Goal: Task Accomplishment & Management: Complete application form

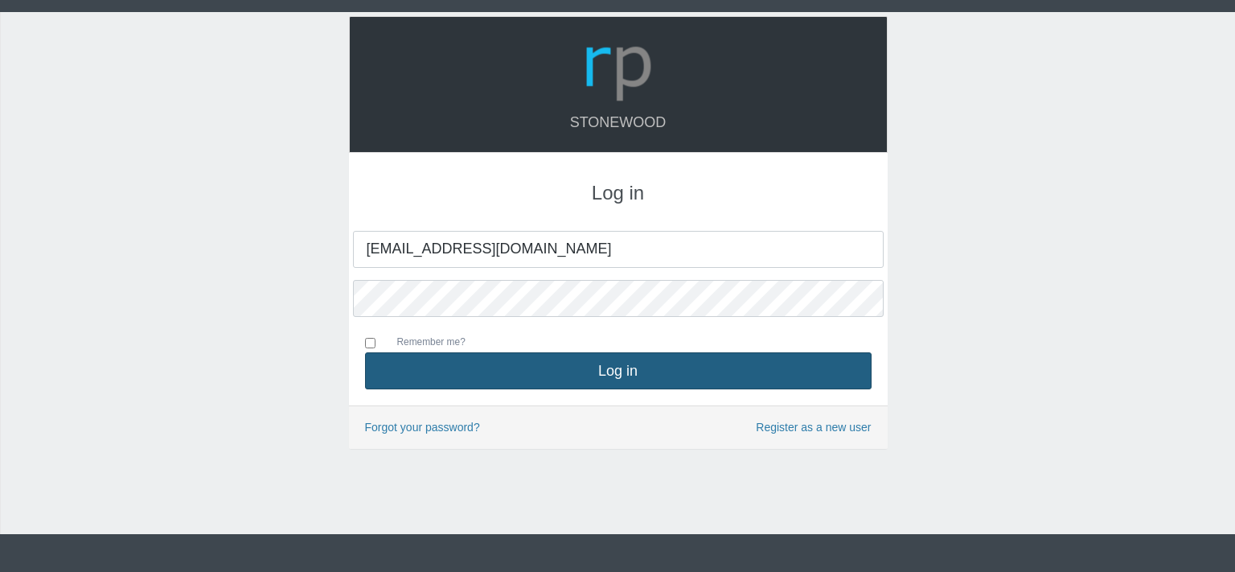
type input "[EMAIL_ADDRESS][DOMAIN_NAME]"
click at [620, 373] on button "Log in" at bounding box center [618, 370] width 506 height 37
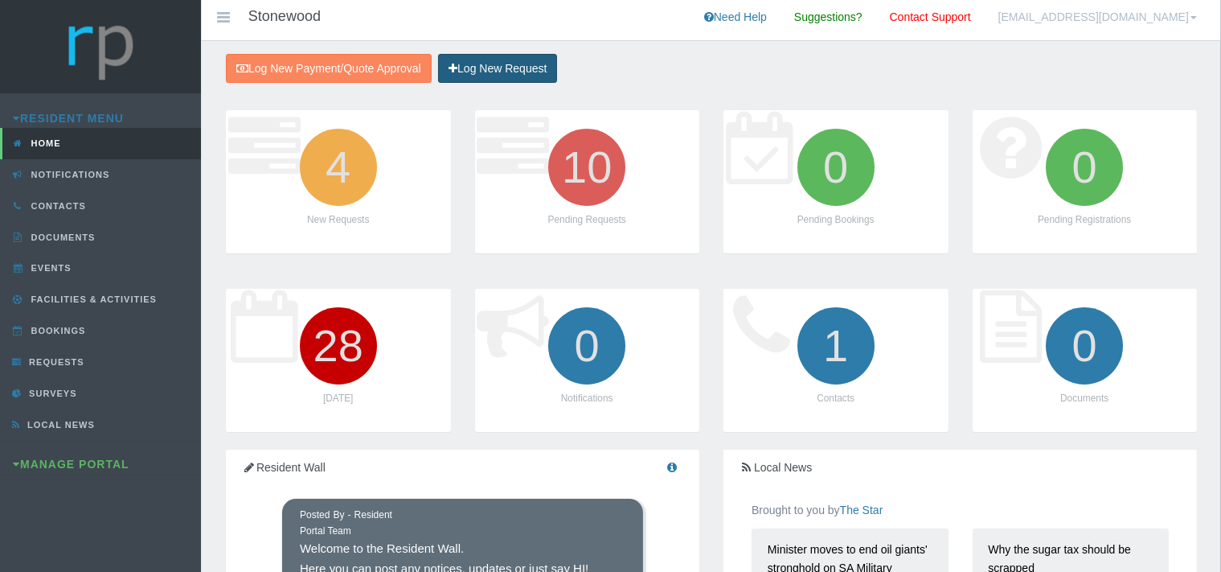
click at [496, 63] on link "Log New Request" at bounding box center [497, 69] width 119 height 30
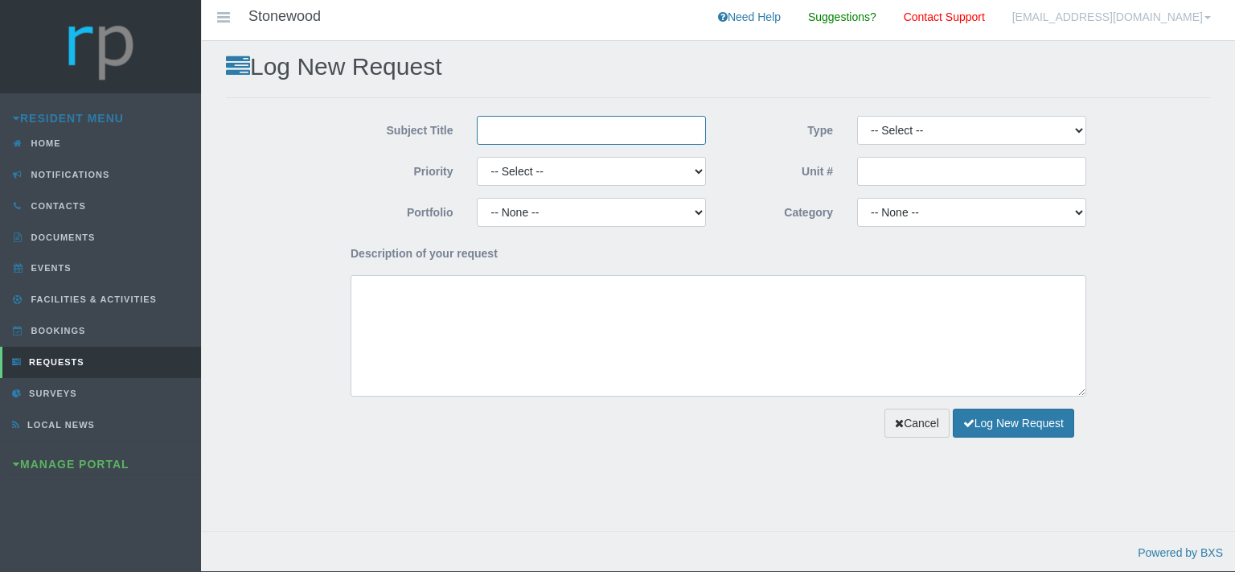
click at [490, 136] on input "Subject Title" at bounding box center [591, 130] width 229 height 29
type input "Mastefull Maintenance"
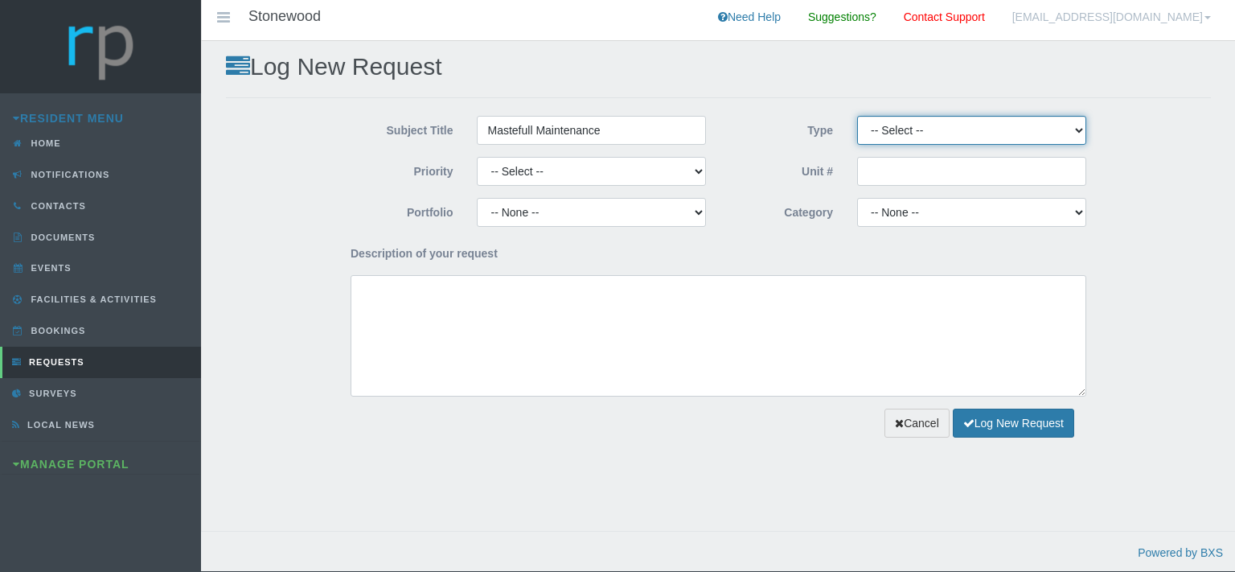
click at [857, 116] on select "-- Select -- Complaint Compliment Enquiry Request for maintenance Other (not li…" at bounding box center [971, 130] width 229 height 29
select select "QUOTE"
click option "Quote Approval" at bounding box center [0, 0] width 0 height 0
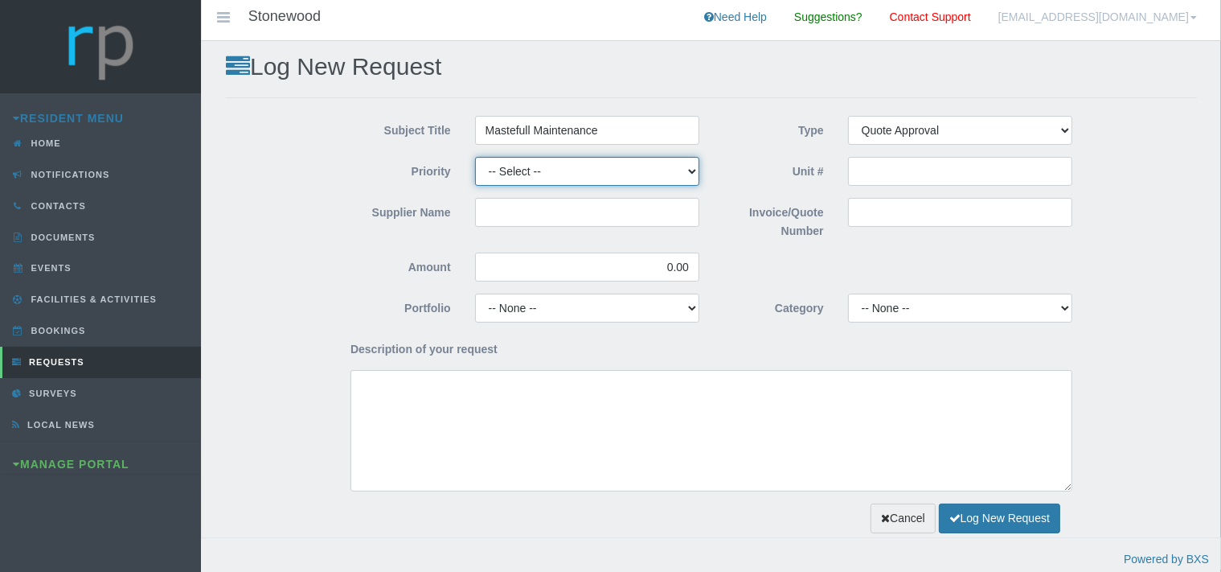
click at [475, 157] on select "-- Select -- High Low Normal" at bounding box center [587, 171] width 224 height 29
select select "MEDIUM"
click option "Normal" at bounding box center [0, 0] width 0 height 0
click at [532, 219] on input "Supplier Name" at bounding box center [587, 212] width 224 height 29
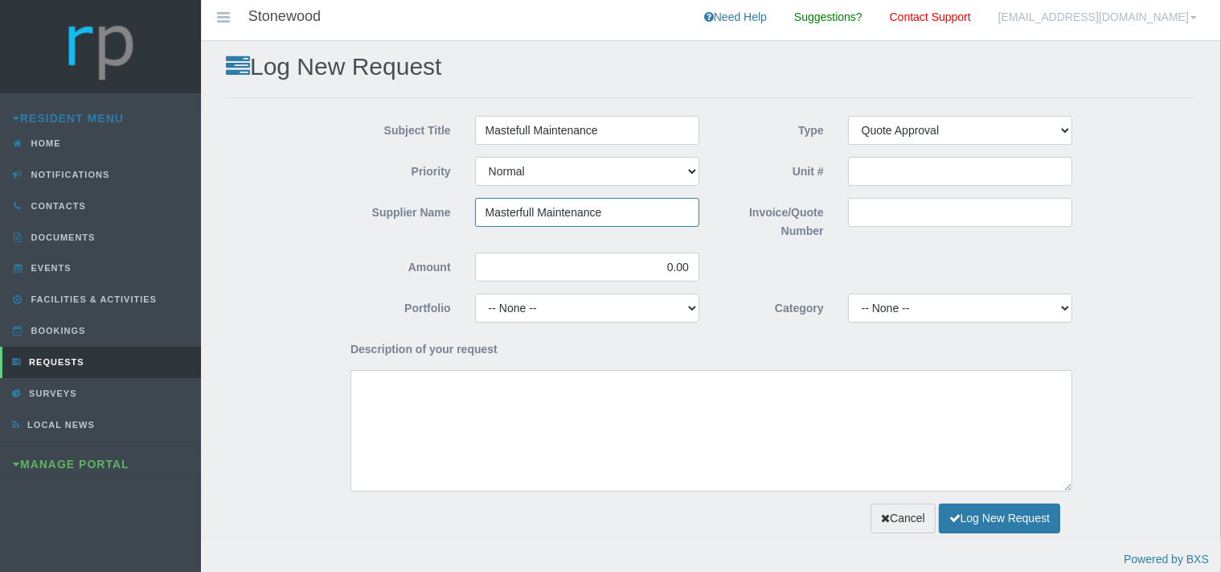
type input "Masterfull Maintenance"
click at [900, 215] on input "Invoice/Quote Number" at bounding box center [960, 212] width 224 height 29
paste input "QUO0032772"
type input "QUO0032772"
drag, startPoint x: 680, startPoint y: 265, endPoint x: 647, endPoint y: 269, distance: 33.2
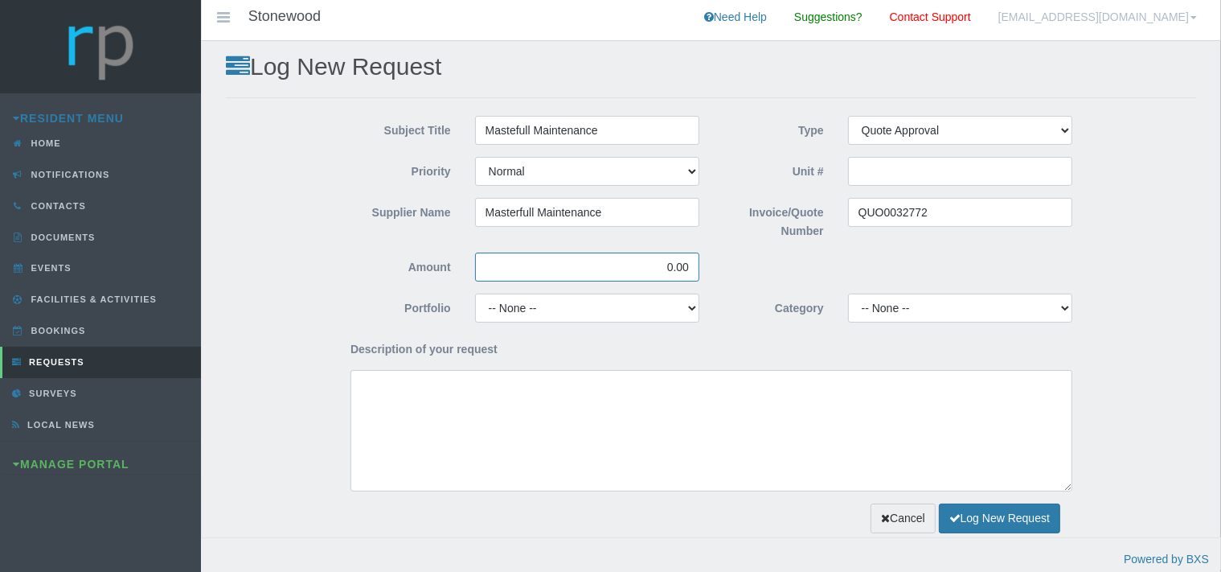
click at [647, 269] on input "0.00" at bounding box center [587, 266] width 224 height 29
type input "930.90"
click at [475, 293] on select "-- None -- Chairperson Communication Estate Manager Finance Gardens Maintenance…" at bounding box center [587, 307] width 224 height 29
select select "FINANCE"
click option "Finance" at bounding box center [0, 0] width 0 height 0
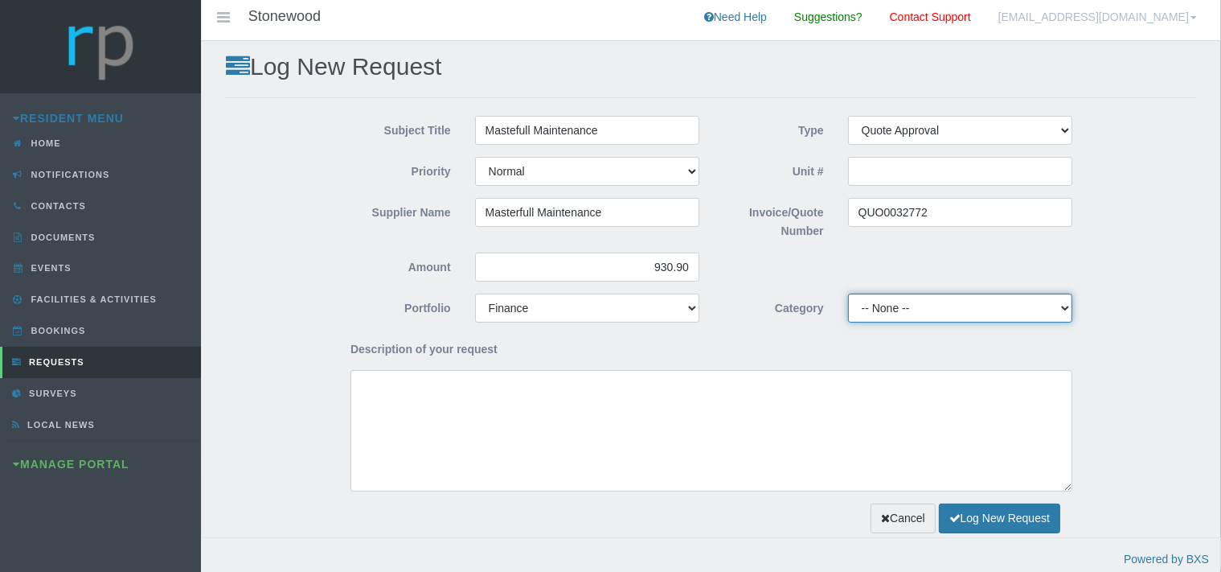
click at [848, 293] on select "-- None -- 10 YMP - Borehole 10 YMP - Fire Equipment 10 YMP - Garden upgrades 1…" at bounding box center [960, 307] width 224 height 29
click option "10 YMP - Garden upgrades" at bounding box center [0, 0] width 0 height 0
click at [848, 293] on select "-- None -- 10 YMP - Borehole 10 YMP - Fire Equipment 10 YMP - Garden upgrades 1…" at bounding box center [960, 307] width 224 height 29
select select "23042164-3dc8-4b33-8822-a0cf0f74d399"
click option "Admin Levy Landscaping & Rubble Removal" at bounding box center [0, 0] width 0 height 0
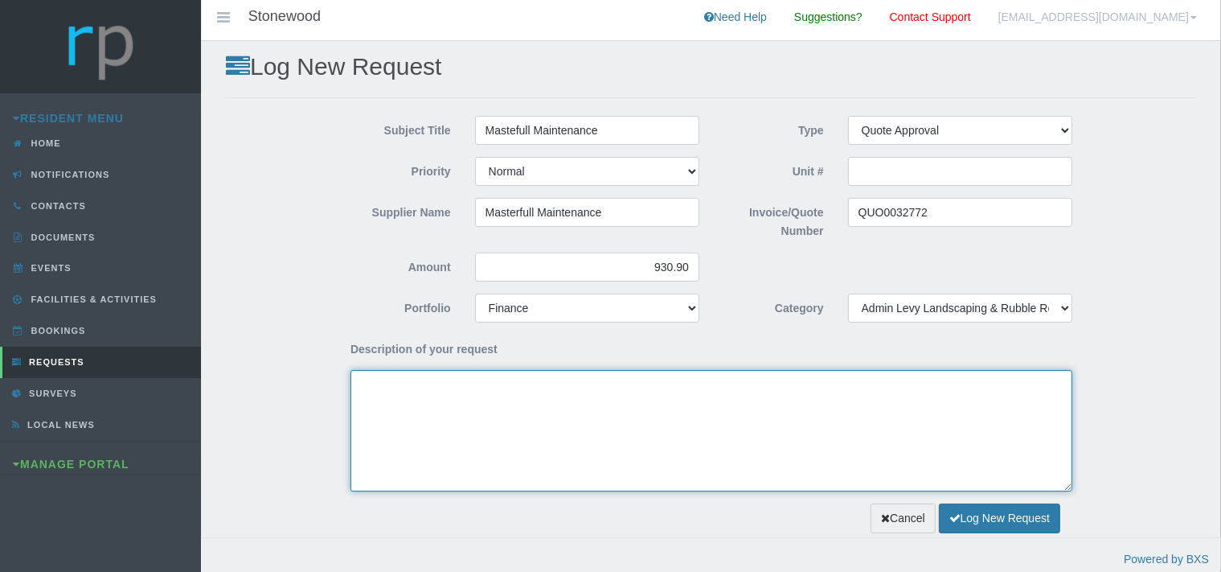
click at [487, 429] on textarea "Description of your request" at bounding box center [711, 430] width 722 height 121
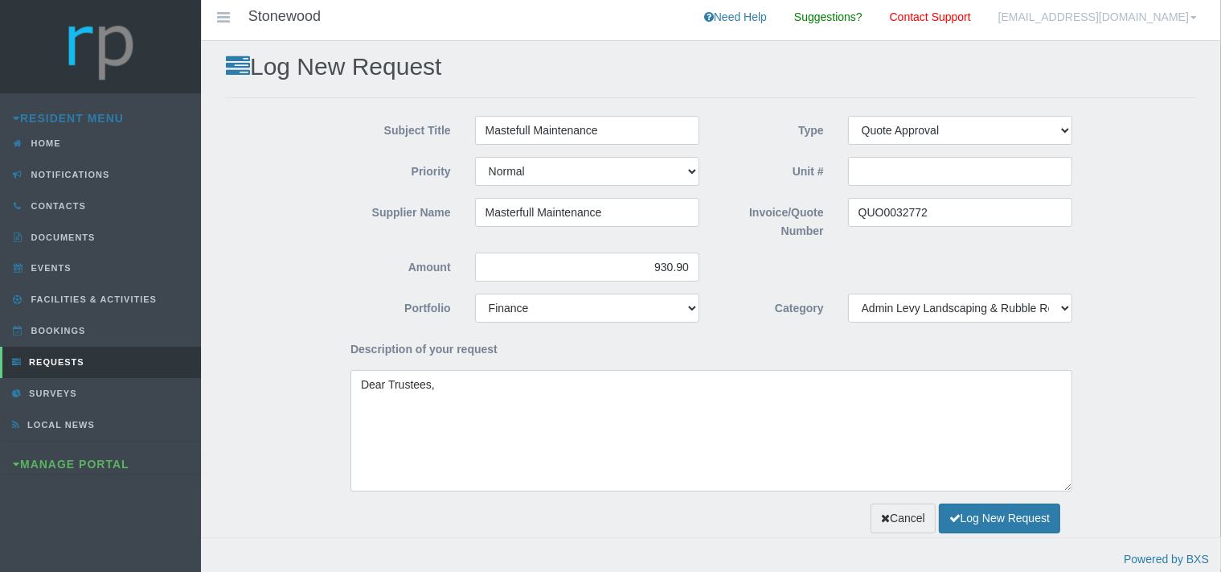
click at [339, 410] on div "Dear Trustees," at bounding box center [711, 430] width 746 height 121
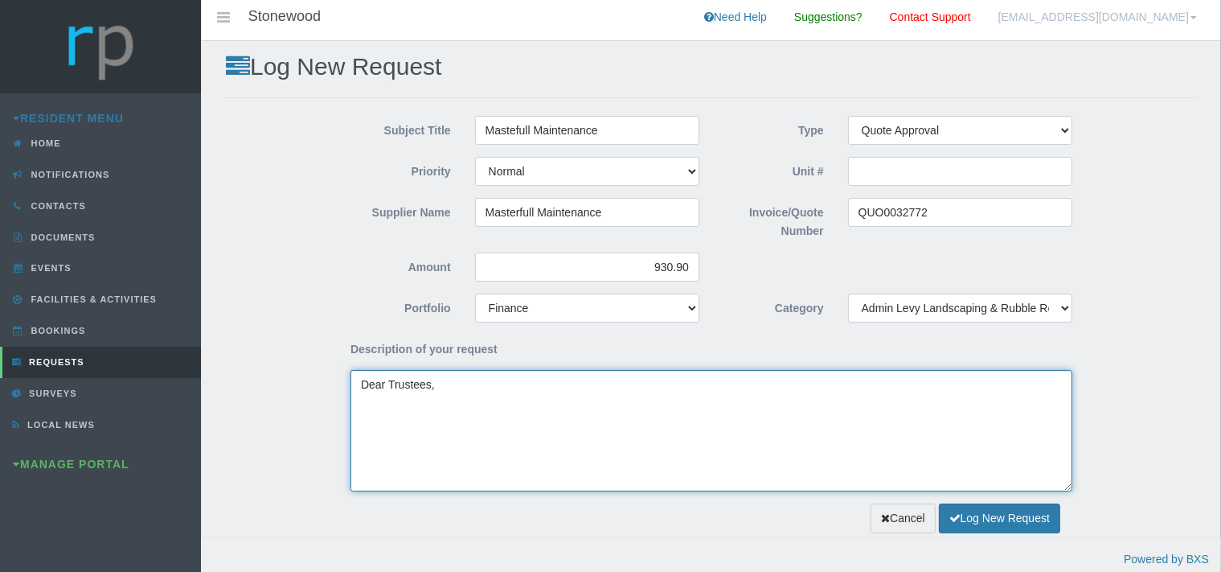
click at [367, 407] on textarea "Dear Trustees," at bounding box center [711, 430] width 722 height 121
paste textarea "Please see attached quotation for hessian bags required onsite, this allows bet…"
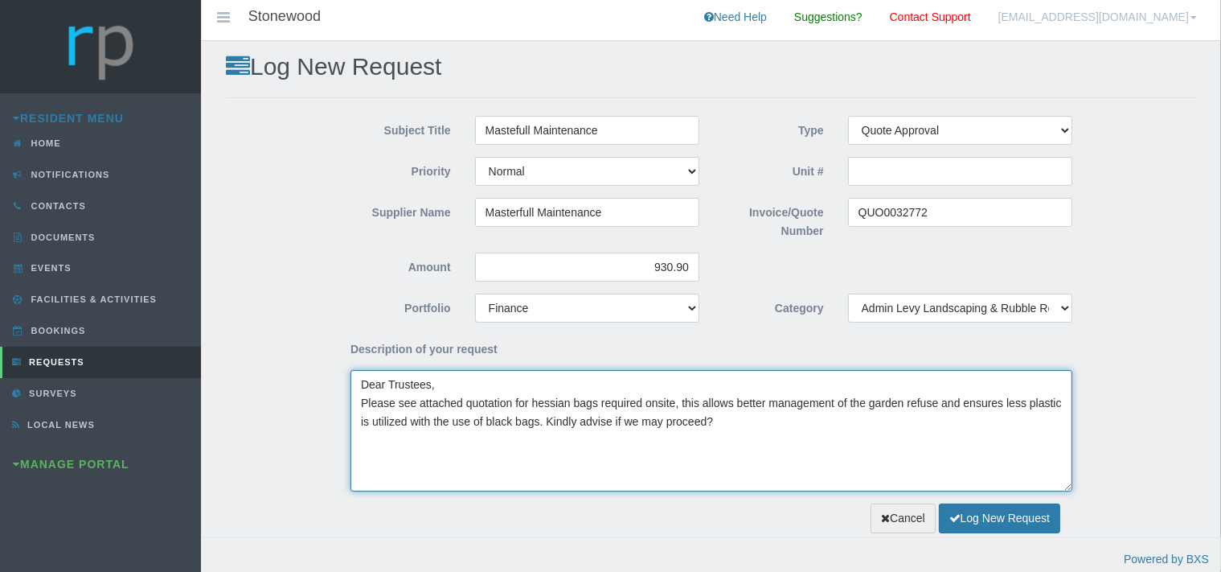
click at [642, 408] on textarea "Dear Trustees, Please see attached quotation for hessian bags required onsite, …" at bounding box center [711, 430] width 722 height 121
click at [719, 407] on textarea "Dear Trustees, Please see attached quotation for hessian bags required by MM on…" at bounding box center [711, 430] width 722 height 121
click at [764, 423] on textarea "Dear Trustees, Please see attached quotation for hessian bags required by MM on…" at bounding box center [711, 430] width 722 height 121
click at [497, 445] on textarea "Dear Trustees, Please see attached quotation for hessian bags required by MM on…" at bounding box center [711, 430] width 722 height 121
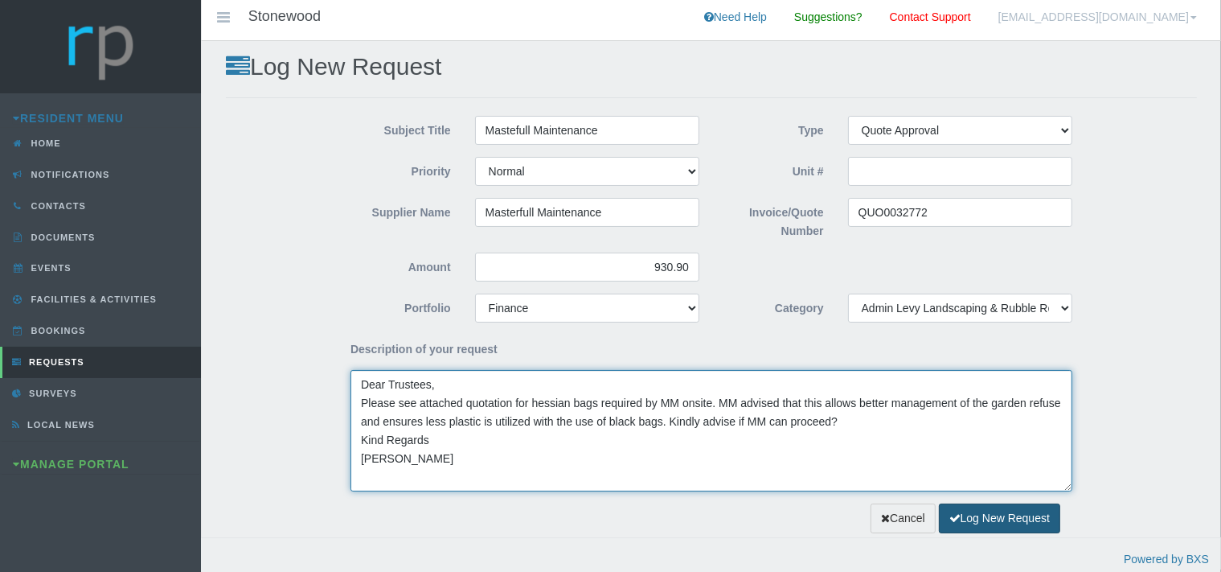
type textarea "Dear Trustees, Please see attached quotation for hessian bags required by MM on…"
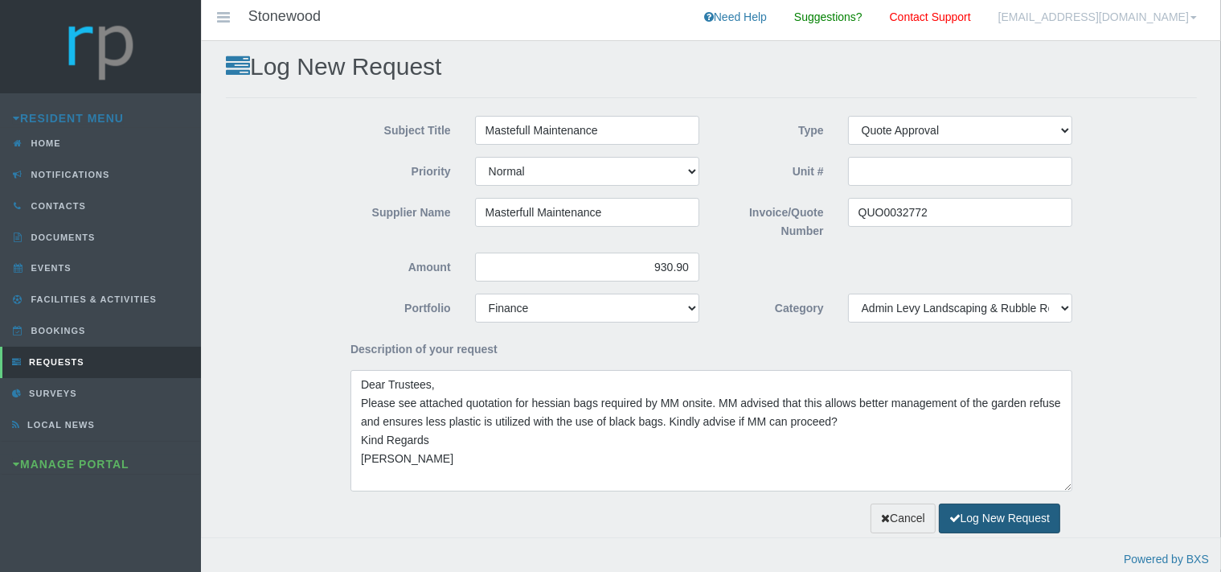
click at [978, 513] on button "Log New Request" at bounding box center [999, 518] width 121 height 30
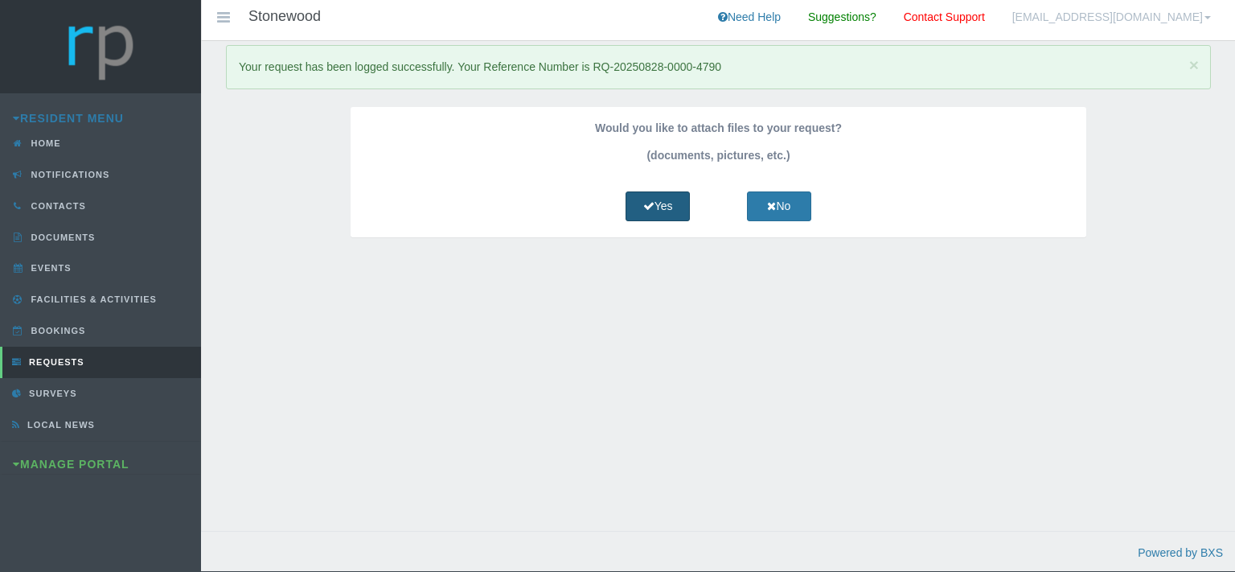
click at [643, 204] on icon at bounding box center [648, 205] width 11 height 11
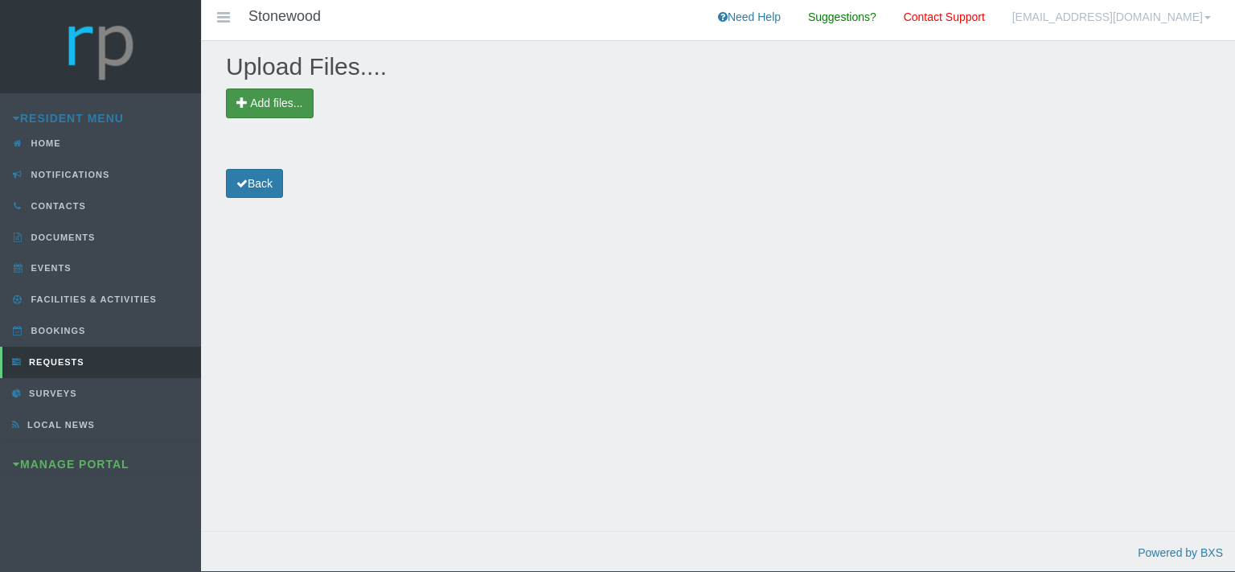
click at [274, 103] on span "Add files..." at bounding box center [276, 102] width 52 height 13
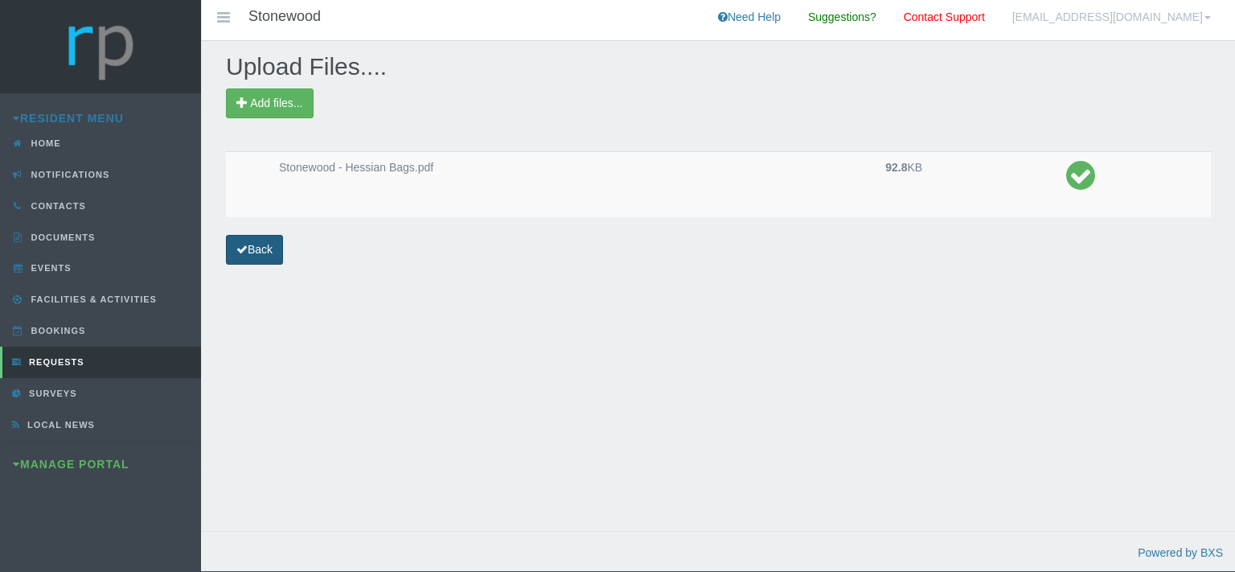
click at [266, 247] on link "Back" at bounding box center [254, 250] width 57 height 30
